Goal: Use online tool/utility: Utilize a website feature to perform a specific function

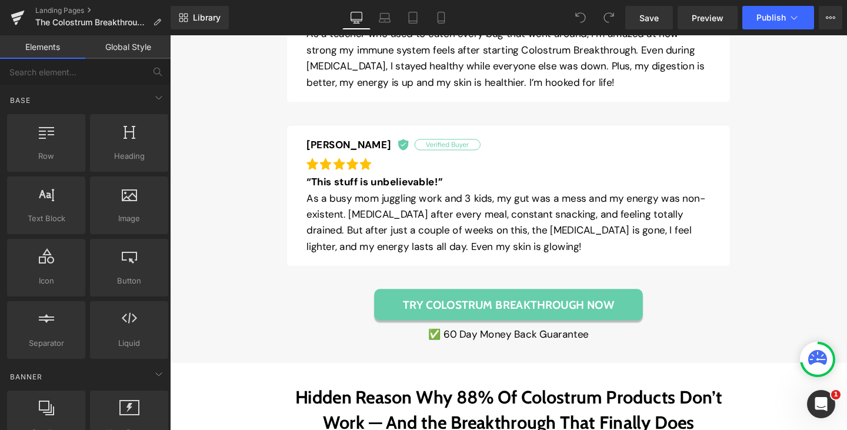
scroll to position [5344, 0]
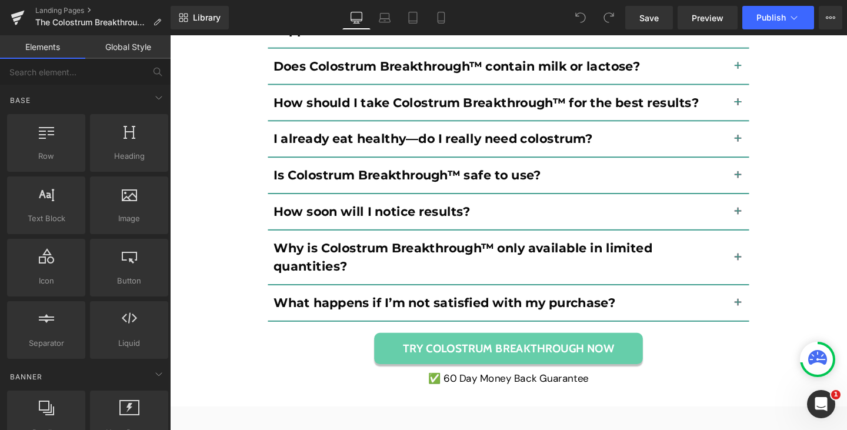
scroll to position [8780, 0]
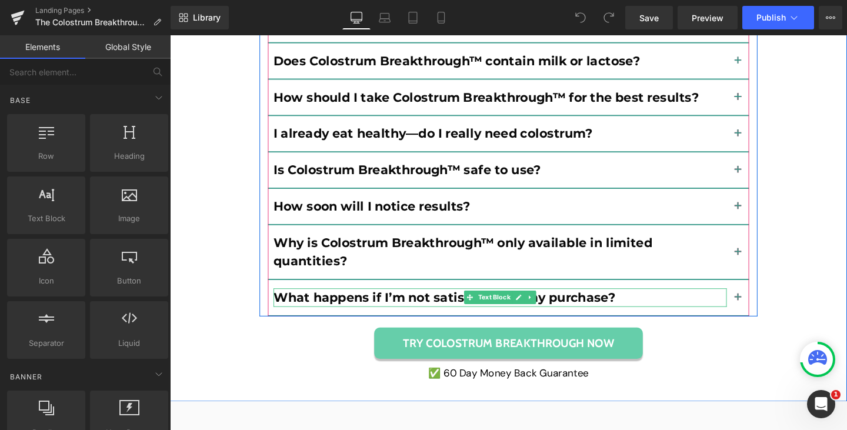
click at [702, 301] on p "What happens if I’m not satisfied with my purchase?" at bounding box center [517, 310] width 477 height 19
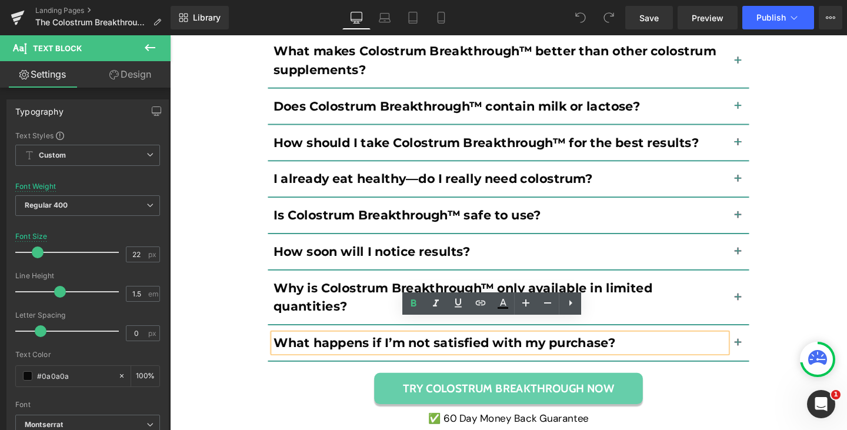
scroll to position [8736, 0]
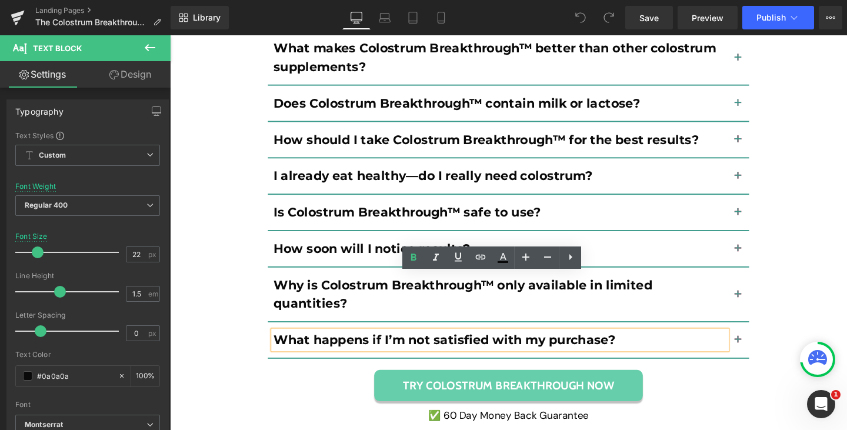
click at [767, 359] on span "button" at bounding box center [767, 359] width 0 height 0
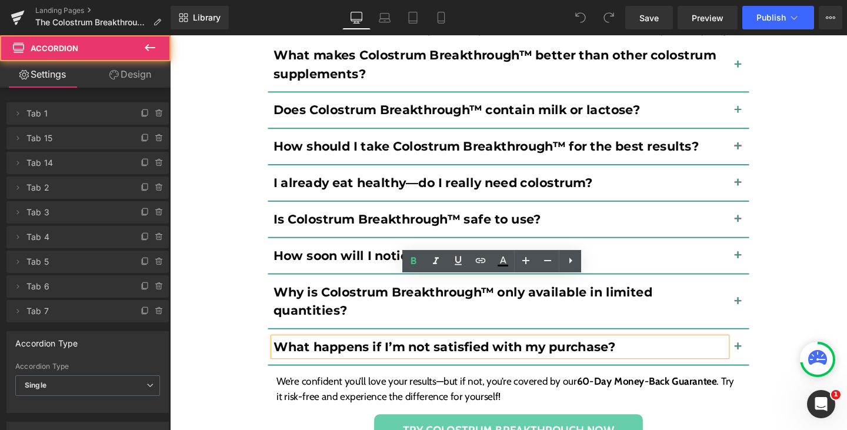
scroll to position [8653, 0]
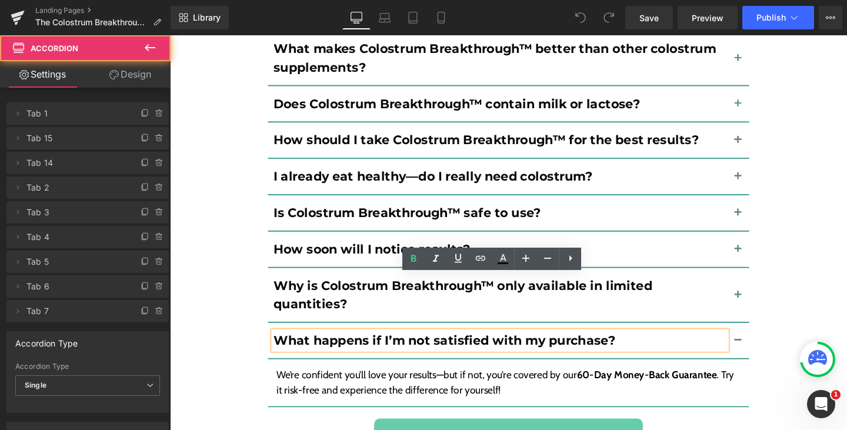
click at [763, 280] on button "button" at bounding box center [767, 308] width 24 height 56
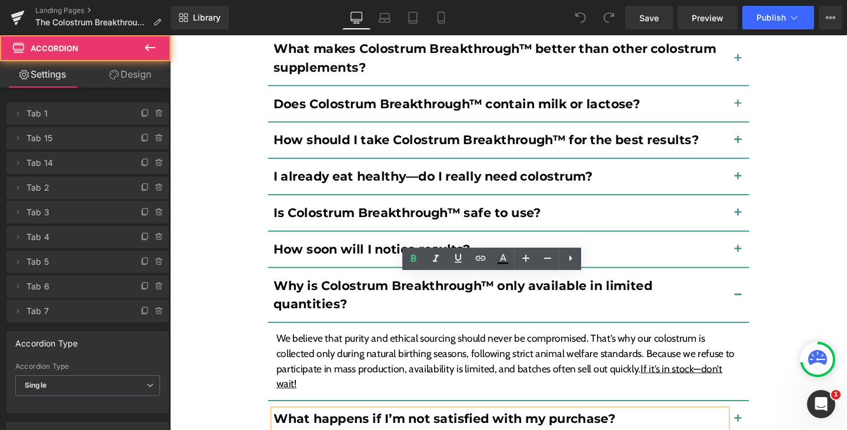
click at [764, 242] on button "button" at bounding box center [767, 260] width 24 height 37
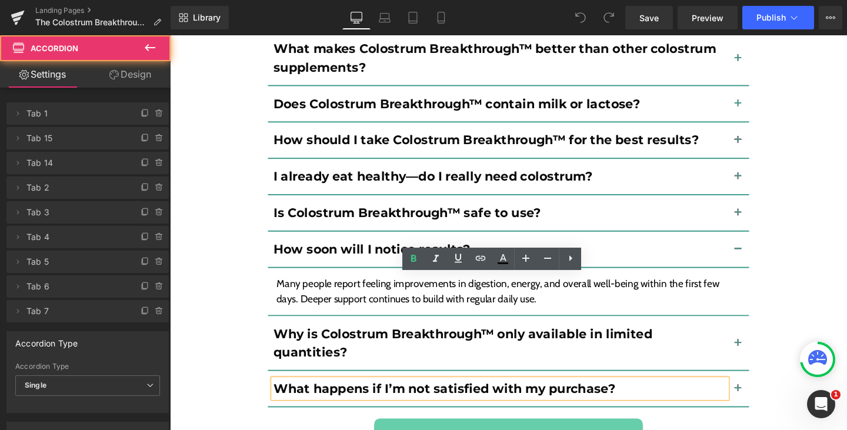
click at [760, 204] on button "button" at bounding box center [767, 222] width 24 height 37
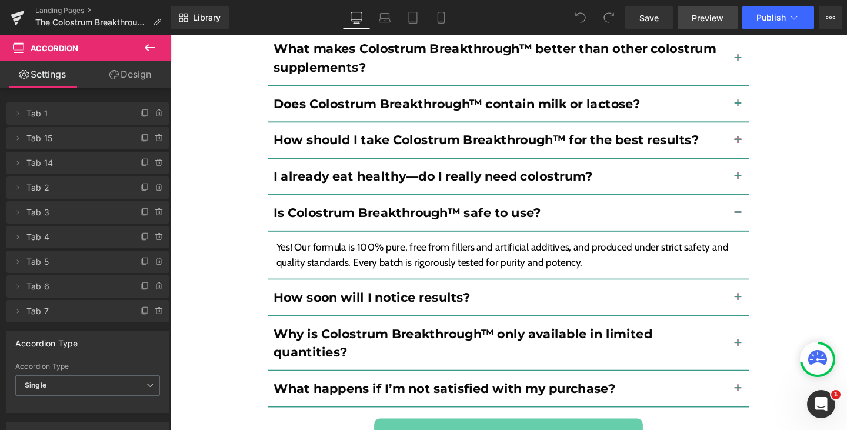
click at [692, 18] on link "Preview" at bounding box center [708, 18] width 60 height 24
click at [698, 12] on span "Preview" at bounding box center [708, 18] width 32 height 12
